Goal: Check status: Check status

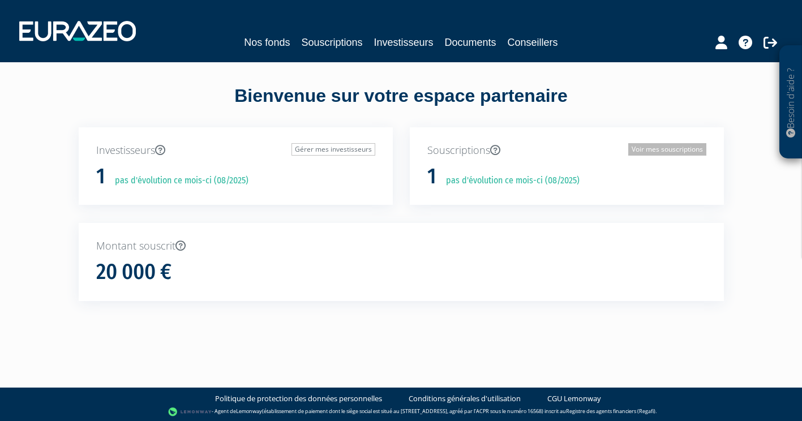
click at [686, 147] on link "Voir mes souscriptions" at bounding box center [667, 149] width 78 height 12
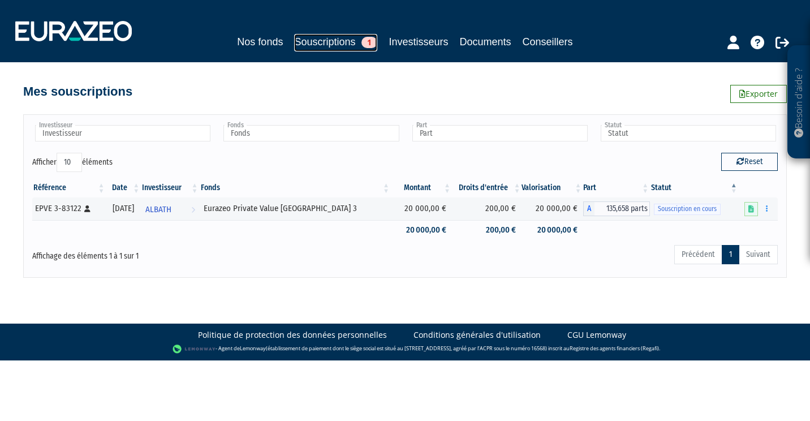
click at [372, 43] on span "1" at bounding box center [370, 42] width 16 height 11
click at [769, 207] on button "button" at bounding box center [768, 208] width 14 height 14
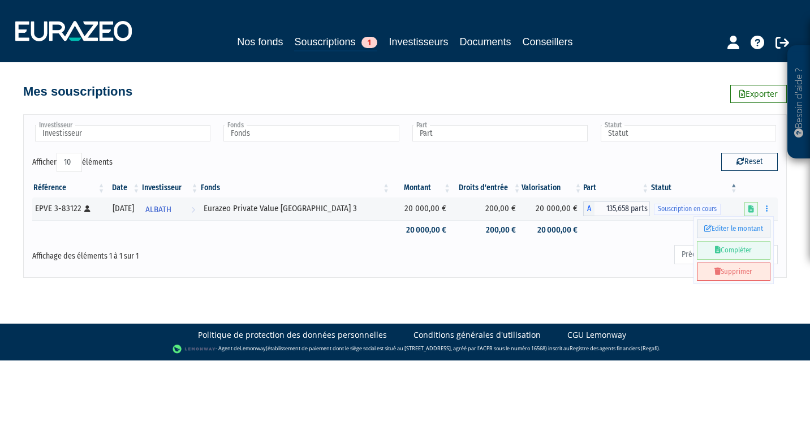
click at [693, 172] on div "Reset" at bounding box center [595, 164] width 381 height 22
click at [574, 269] on div "Investisseur ALBATH Investisseur Fonds Eurazeo Private Value Europe 3 Fonds Par…" at bounding box center [405, 195] width 764 height 163
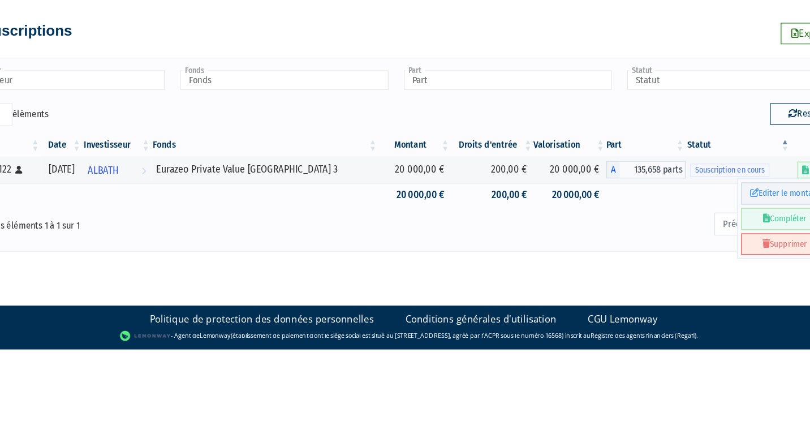
click at [531, 360] on html "Besoin d'aide ? × J'ai besoin d'aide Si vous avez une question à propos du fonc…" at bounding box center [405, 180] width 810 height 360
click at [572, 360] on html "Besoin d'aide ? × J'ai besoin d'aide Si vous avez une question à propos du fonc…" at bounding box center [405, 180] width 810 height 360
click at [565, 360] on html "Besoin d'aide ? × J'ai besoin d'aide Si vous avez une question à propos du fonc…" at bounding box center [405, 180] width 810 height 360
click at [502, 360] on html "Besoin d'aide ? × J'ai besoin d'aide Si vous avez une question à propos du fonc…" at bounding box center [405, 180] width 810 height 360
click at [383, 288] on body "Besoin d'aide ? × J'ai besoin d'aide Si vous avez une question à propos du fonc…" at bounding box center [405, 180] width 810 height 360
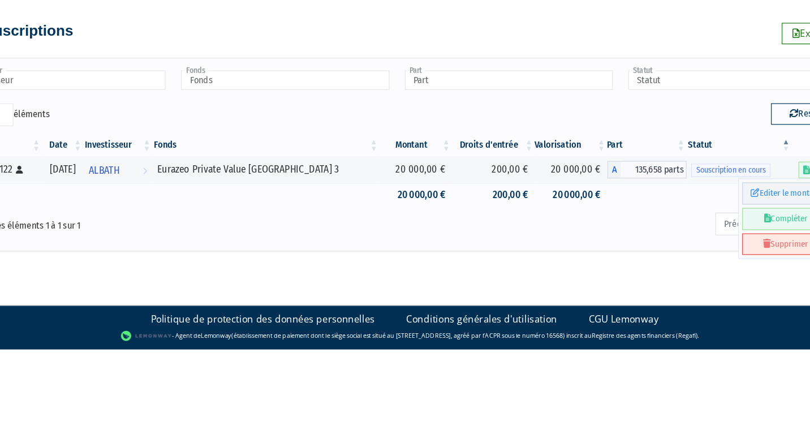
click at [388, 259] on div "Précédent 1 Suivant" at bounding box center [564, 256] width 428 height 25
click at [716, 248] on icon at bounding box center [718, 249] width 6 height 7
